Goal: Information Seeking & Learning: Learn about a topic

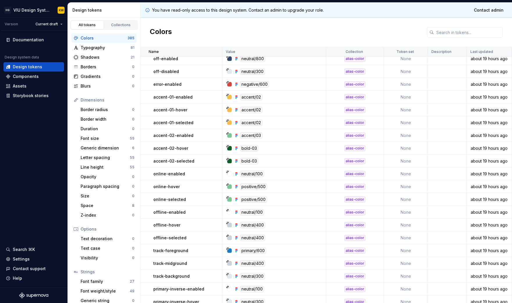
scroll to position [1657, 0]
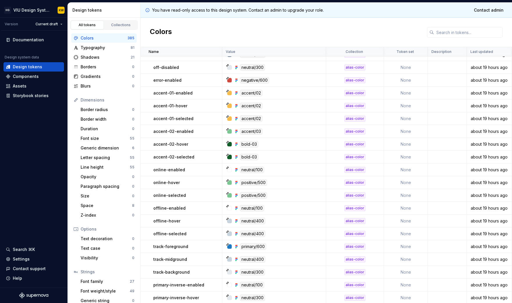
click at [357, 181] on div "alias-color" at bounding box center [354, 183] width 21 height 6
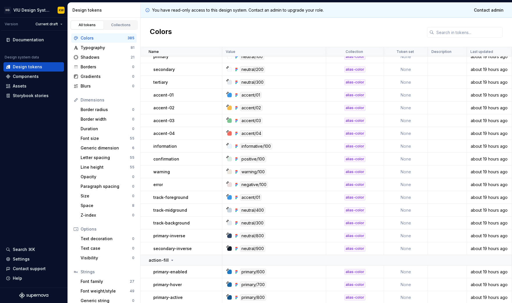
scroll to position [1192, 0]
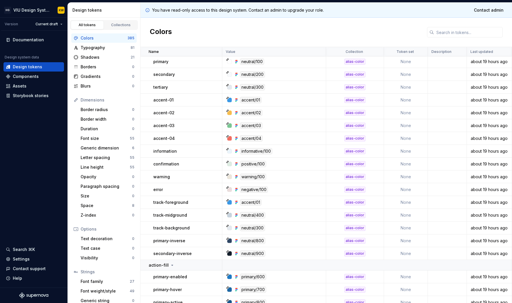
click at [97, 41] on div "Colors 385" at bounding box center [103, 37] width 65 height 9
click at [108, 23] on div "Collections" at bounding box center [120, 25] width 29 height 5
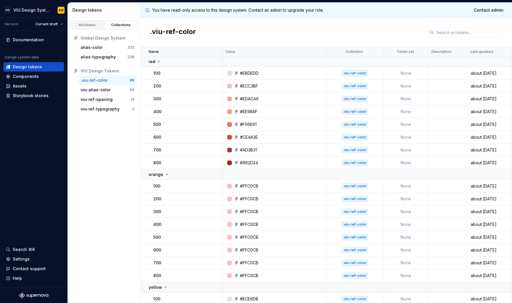
click at [356, 73] on div ".viu-ref-color" at bounding box center [355, 73] width 26 height 6
click at [229, 30] on div ".viu-ref-color" at bounding box center [325, 32] width 371 height 29
click at [244, 21] on div ".viu-ref-color" at bounding box center [325, 32] width 371 height 29
click at [245, 31] on div ".viu-ref-color" at bounding box center [325, 32] width 371 height 29
click at [109, 93] on div "viu-alias-color 64" at bounding box center [107, 89] width 58 height 9
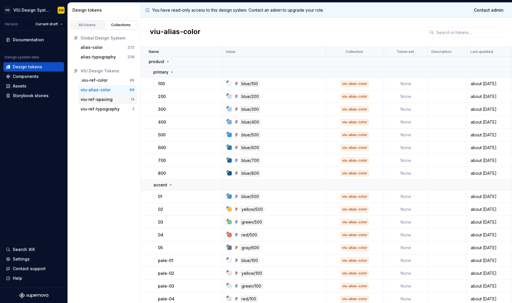
click at [91, 101] on div "viu-ref-spacing" at bounding box center [97, 100] width 32 height 6
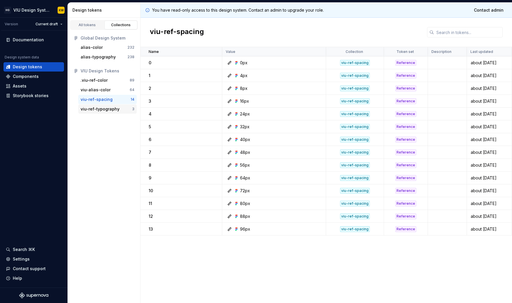
click at [95, 107] on div "viu-ref-typography" at bounding box center [100, 109] width 39 height 6
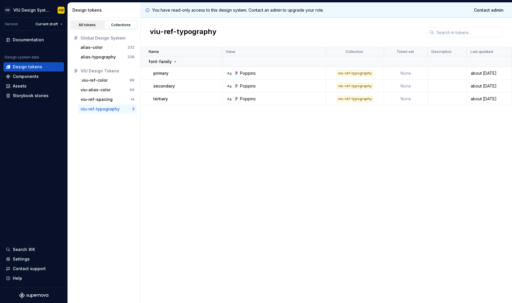
click at [84, 23] on div "All tokens" at bounding box center [87, 25] width 29 height 5
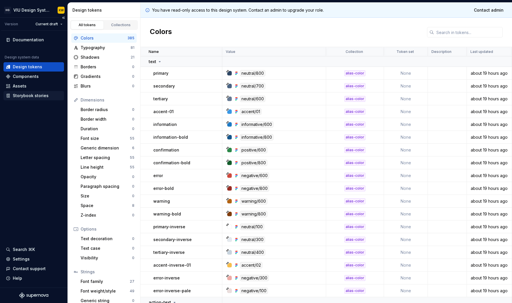
click at [25, 97] on div "Storybook stories" at bounding box center [31, 96] width 36 height 6
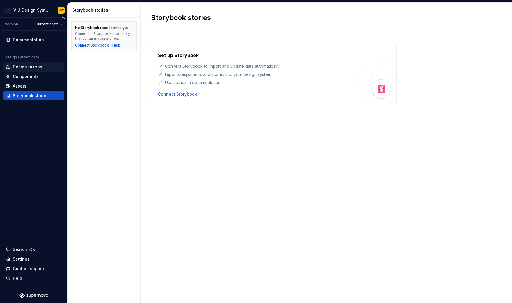
click at [24, 67] on div "Design tokens" at bounding box center [27, 67] width 29 height 6
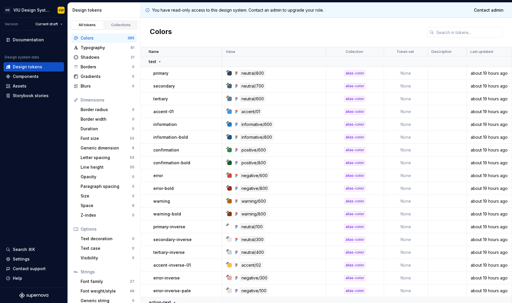
click at [170, 74] on div "primary" at bounding box center [187, 73] width 68 height 6
click at [160, 72] on p "primary" at bounding box center [160, 73] width 15 height 6
click at [285, 72] on div "neutral/800" at bounding box center [275, 73] width 99 height 6
click at [26, 36] on div "Documentation" at bounding box center [33, 39] width 60 height 9
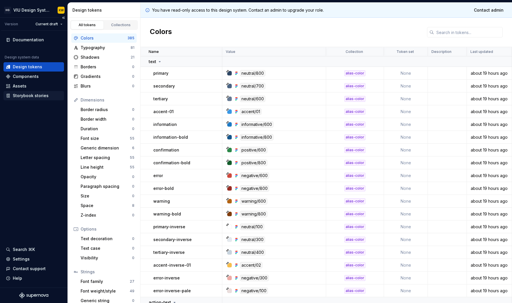
click at [22, 93] on div "Storybook stories" at bounding box center [31, 96] width 36 height 6
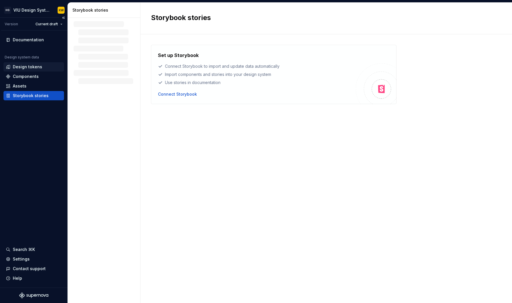
click at [27, 68] on div "Design tokens" at bounding box center [27, 67] width 29 height 6
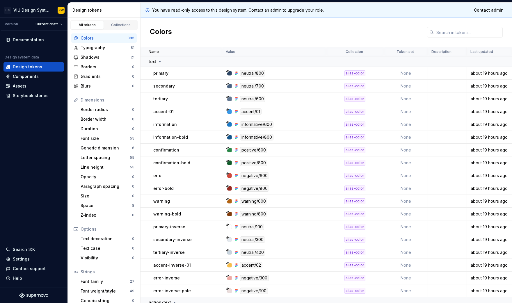
click at [195, 35] on div "Colors" at bounding box center [325, 32] width 371 height 29
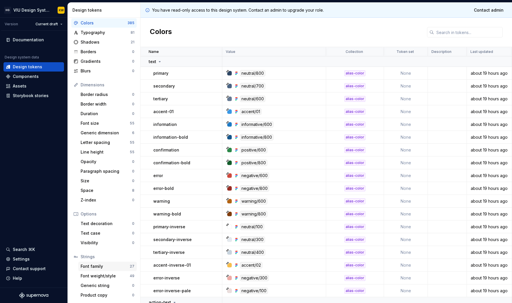
click at [101, 269] on div "Font family 27" at bounding box center [107, 266] width 58 height 9
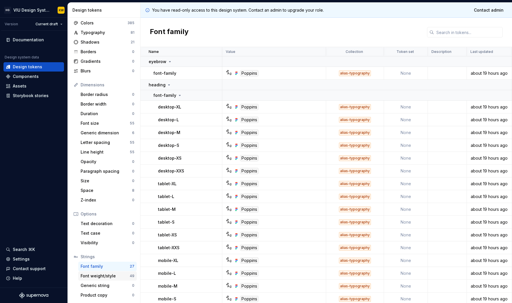
click at [94, 274] on div "Font weight/style" at bounding box center [105, 276] width 49 height 6
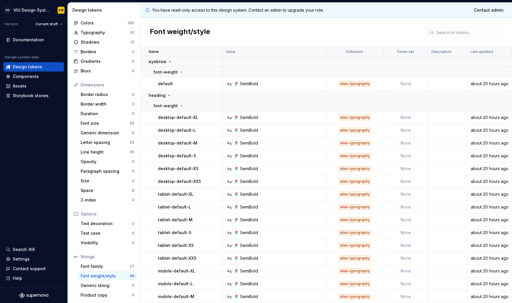
click at [238, 30] on div "Font weight/style" at bounding box center [325, 32] width 371 height 29
